Goal: Information Seeking & Learning: Compare options

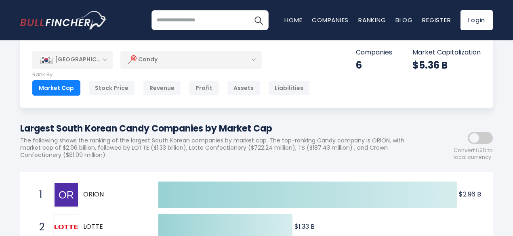
scroll to position [17, 0]
click at [98, 57] on div "[GEOGRAPHIC_DATA]" at bounding box center [72, 59] width 81 height 18
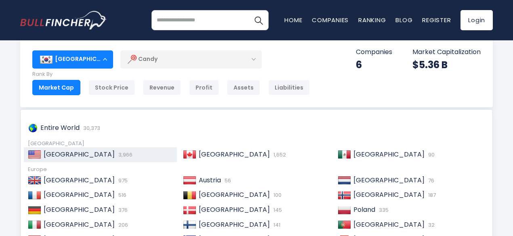
click at [70, 150] on span "[GEOGRAPHIC_DATA]" at bounding box center [79, 154] width 71 height 9
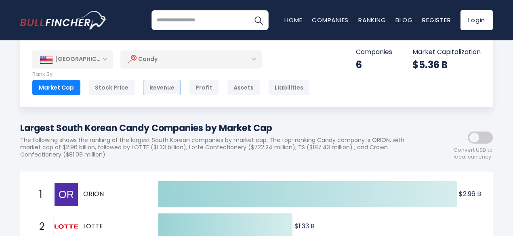
click at [149, 90] on div "Revenue" at bounding box center [162, 87] width 38 height 15
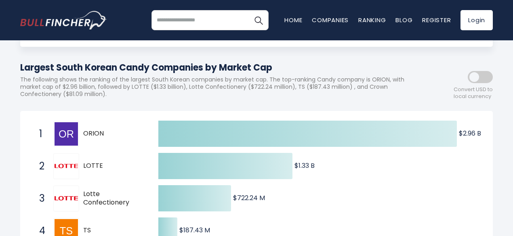
scroll to position [78, 0]
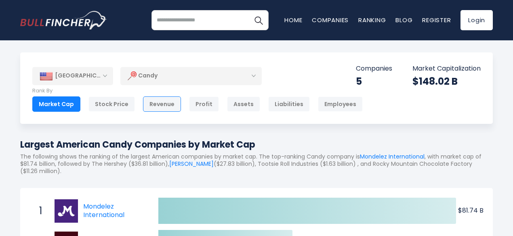
click at [148, 108] on div "Revenue" at bounding box center [162, 103] width 38 height 15
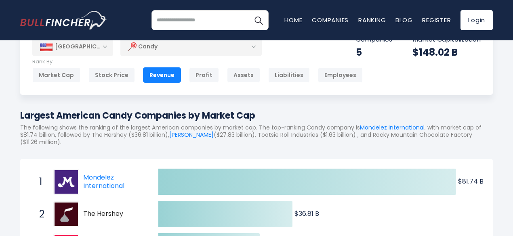
scroll to position [30, 0]
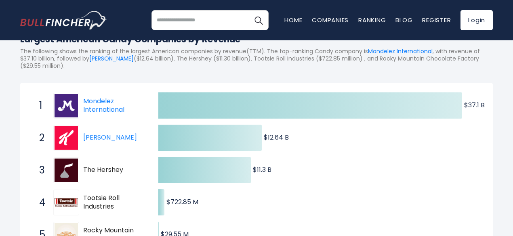
scroll to position [13, 0]
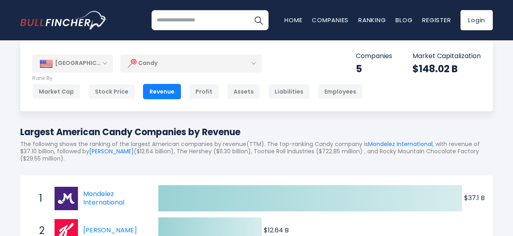
click at [103, 60] on div "[GEOGRAPHIC_DATA]" at bounding box center [72, 63] width 81 height 18
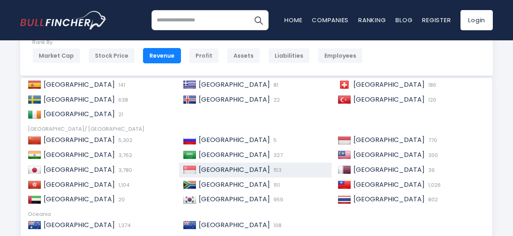
scroll to position [49, 0]
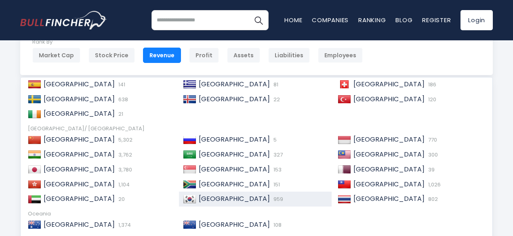
click at [199, 201] on span "[GEOGRAPHIC_DATA]" at bounding box center [234, 198] width 71 height 9
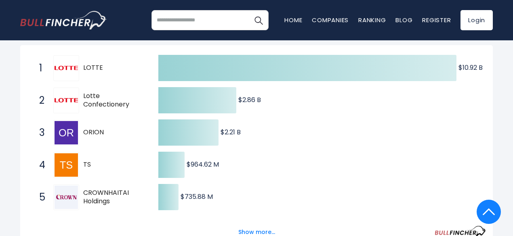
scroll to position [130, 0]
